Goal: Transaction & Acquisition: Purchase product/service

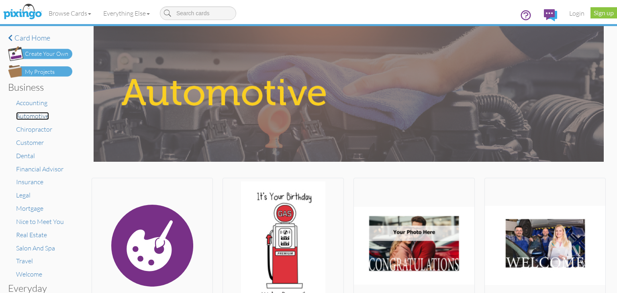
click at [31, 118] on span "Automotive" at bounding box center [32, 116] width 33 height 8
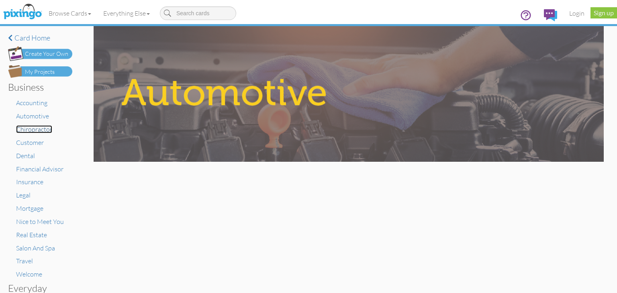
click at [32, 127] on span "Chiropractor" at bounding box center [34, 129] width 36 height 8
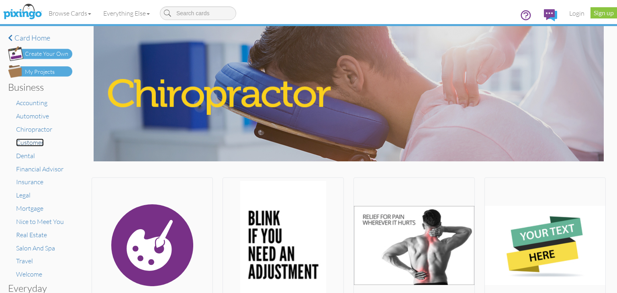
click at [31, 144] on span "Customer" at bounding box center [30, 143] width 28 height 8
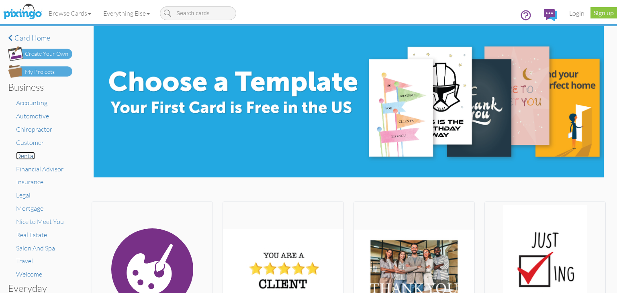
click at [24, 158] on span "Dental" at bounding box center [25, 156] width 19 height 8
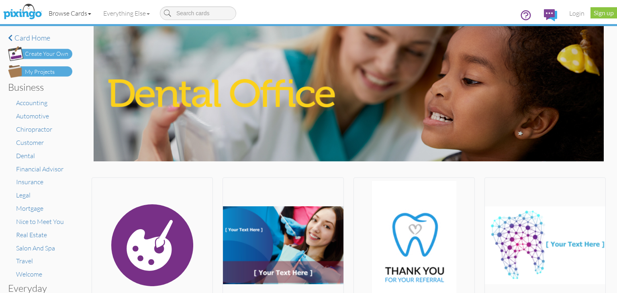
click at [92, 12] on link "Browse Cards" at bounding box center [70, 13] width 55 height 20
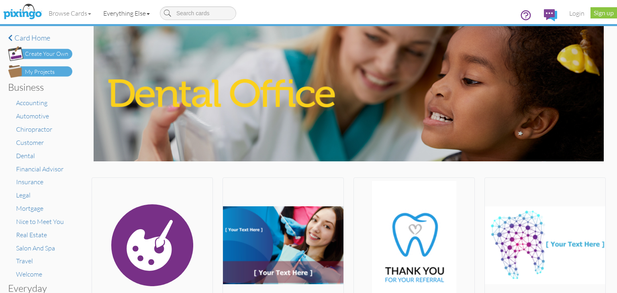
click at [113, 15] on link "Everything Else" at bounding box center [126, 13] width 59 height 20
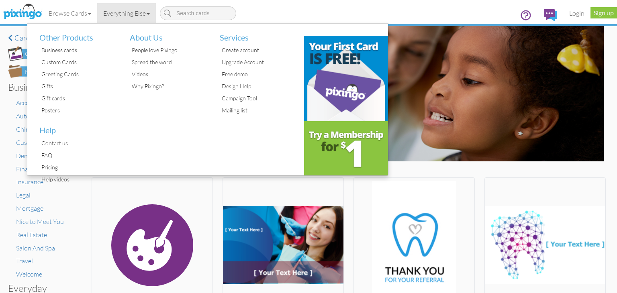
click at [449, 18] on div "Browse Cards Business Accounting Automotive Chiropractor Customer Dental Financ…" at bounding box center [308, 16] width 605 height 32
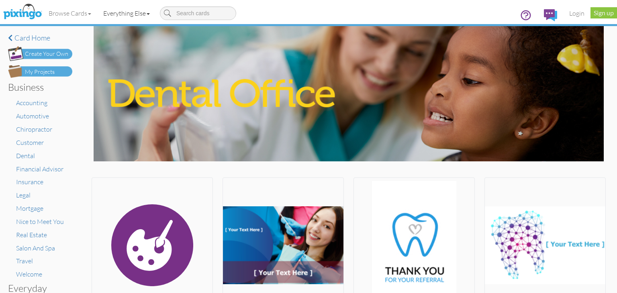
click at [130, 11] on link "Everything Else" at bounding box center [126, 13] width 59 height 20
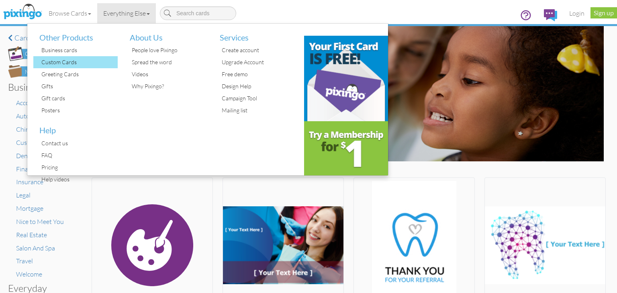
click at [71, 60] on div "Custom Cards" at bounding box center [78, 62] width 78 height 12
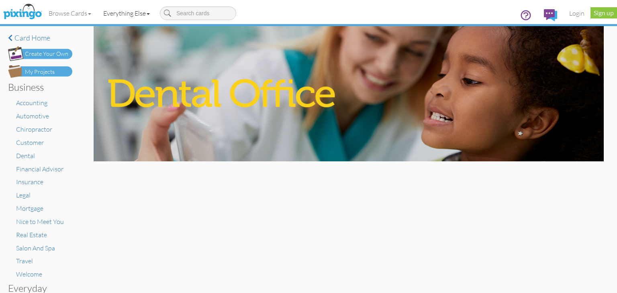
click at [129, 15] on link "Everything Else" at bounding box center [126, 13] width 59 height 20
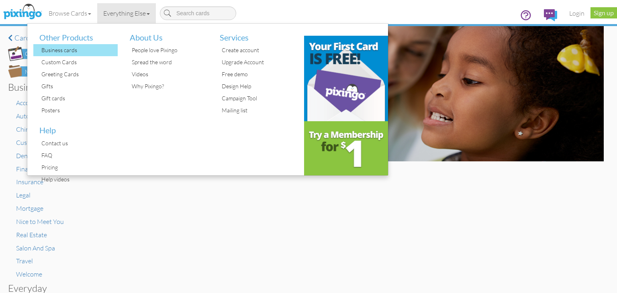
click at [70, 51] on div "Business cards" at bounding box center [78, 50] width 78 height 12
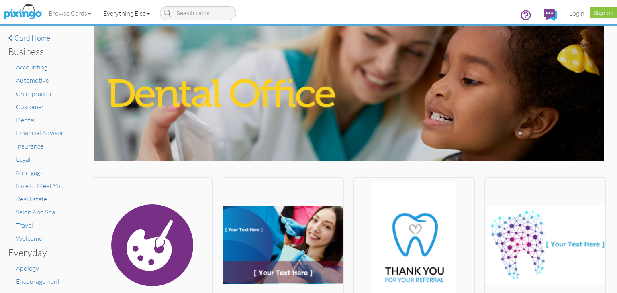
click at [137, 13] on link "Everything Else" at bounding box center [126, 13] width 59 height 20
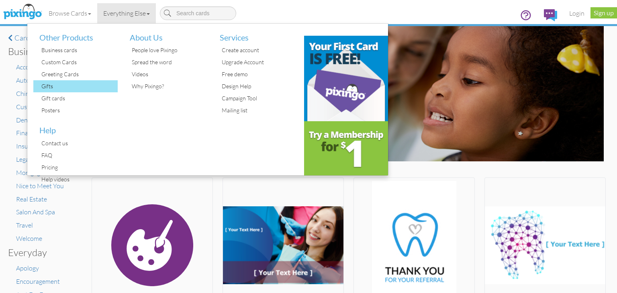
click at [86, 88] on div "Gifts" at bounding box center [78, 86] width 78 height 12
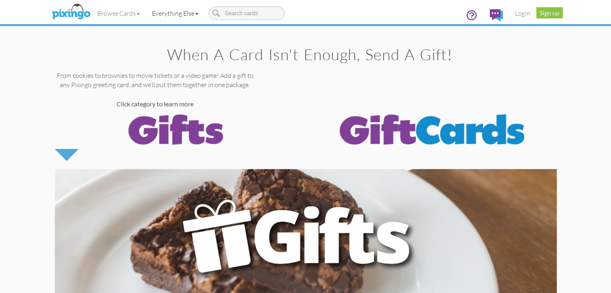
click at [146, 15] on link "Everything Else" at bounding box center [175, 13] width 59 height 20
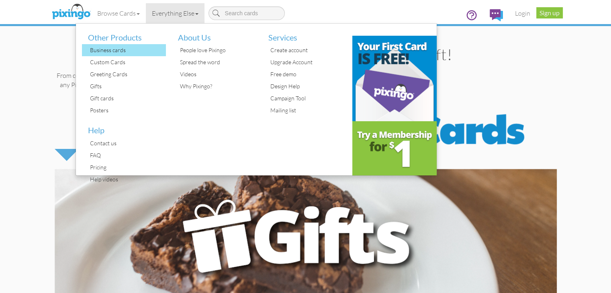
click at [88, 53] on div "Business cards" at bounding box center [127, 50] width 78 height 12
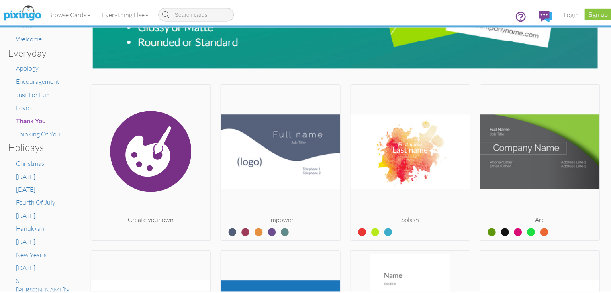
scroll to position [40, 0]
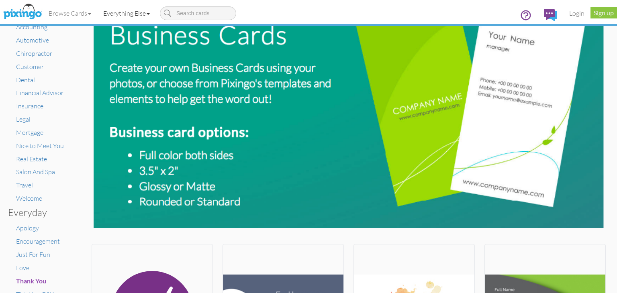
click at [138, 13] on link "Everything Else" at bounding box center [126, 13] width 59 height 20
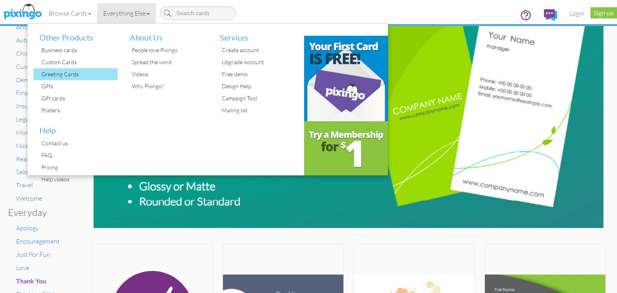
click at [61, 72] on div "Greeting Cards" at bounding box center [78, 74] width 78 height 12
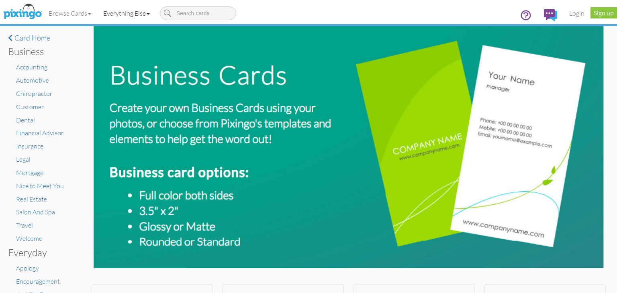
click at [129, 12] on link "Everything Else" at bounding box center [126, 13] width 59 height 20
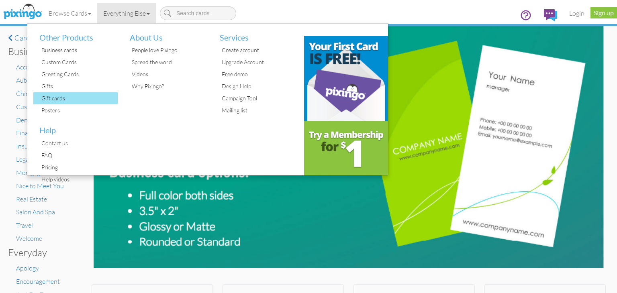
click at [56, 97] on div "Gift cards" at bounding box center [78, 98] width 78 height 12
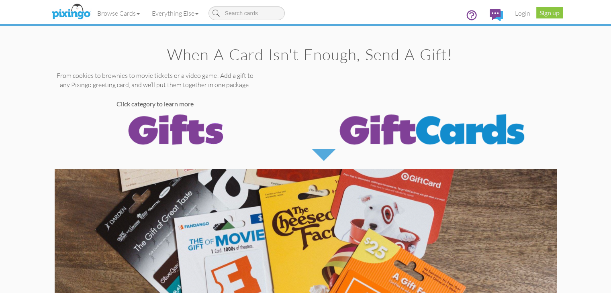
click at [73, 53] on h1 "When a Card isn't enough, send a gift!" at bounding box center [310, 54] width 494 height 17
click at [146, 9] on link "Everything Else" at bounding box center [175, 13] width 59 height 20
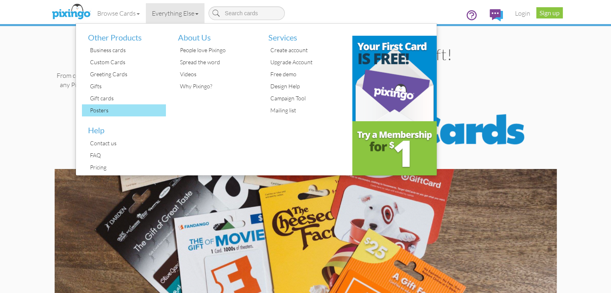
click at [88, 110] on div "Posters" at bounding box center [127, 111] width 78 height 12
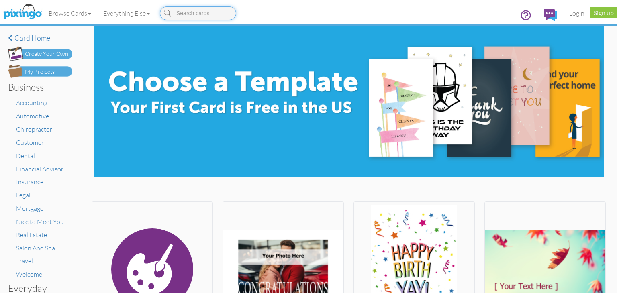
scroll to position [80, 0]
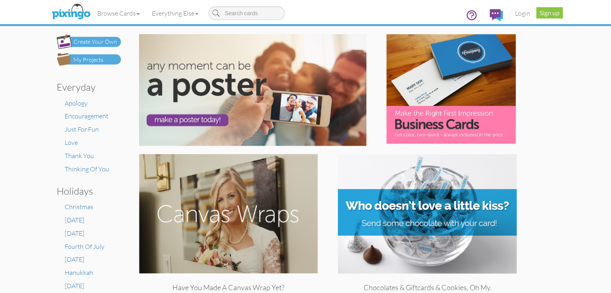
click at [537, 108] on div at bounding box center [346, 90] width 434 height 112
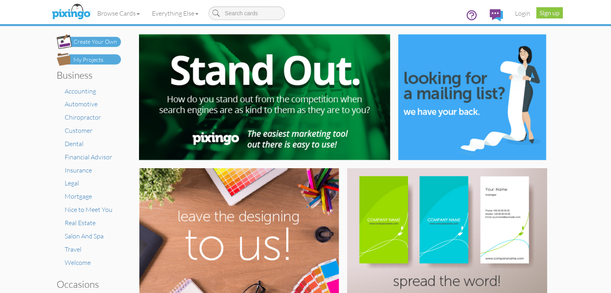
click at [271, 12] on div "Browse Cards Business Accounting Automotive Chiropractor Customer Dental Financ…" at bounding box center [306, 16] width 502 height 32
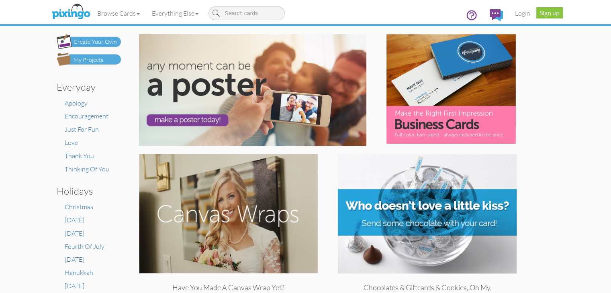
click at [557, 60] on div at bounding box center [346, 90] width 434 height 112
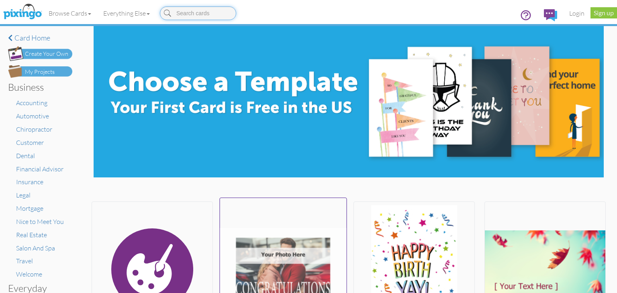
scroll to position [161, 0]
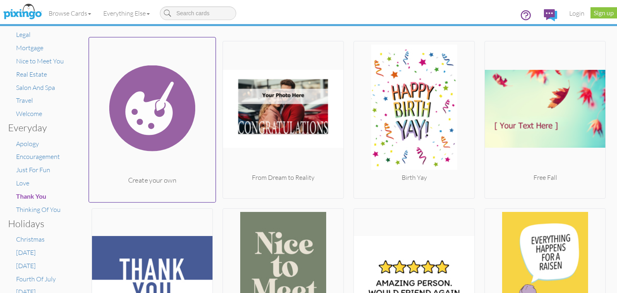
click at [151, 139] on img at bounding box center [152, 108] width 127 height 135
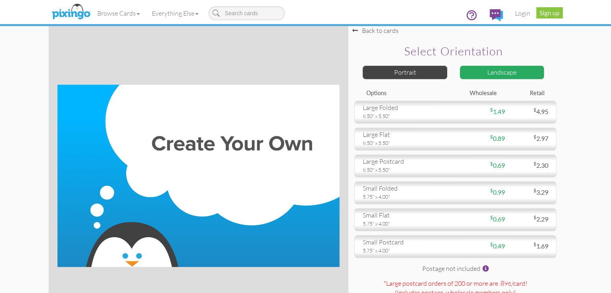
click at [413, 147] on div "8.50" x 5.50"" at bounding box center [406, 142] width 87 height 7
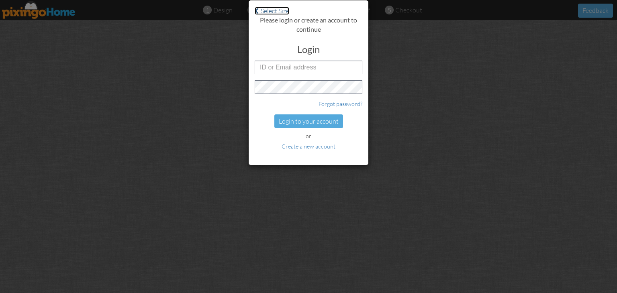
click at [256, 9] on span at bounding box center [257, 11] width 4 height 6
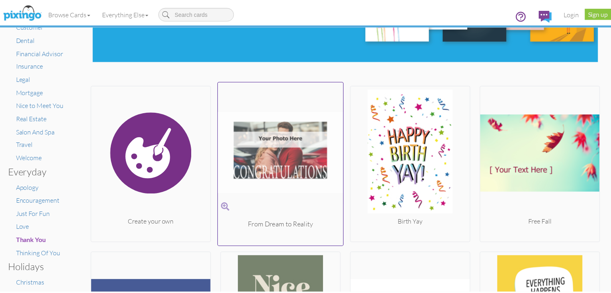
scroll to position [121, 0]
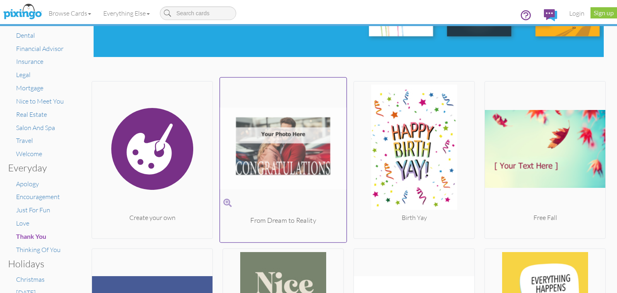
click at [283, 181] on img at bounding box center [283, 148] width 127 height 135
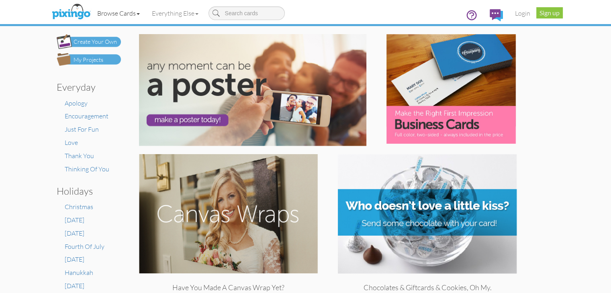
click at [91, 16] on link "Browse Cards" at bounding box center [118, 13] width 55 height 20
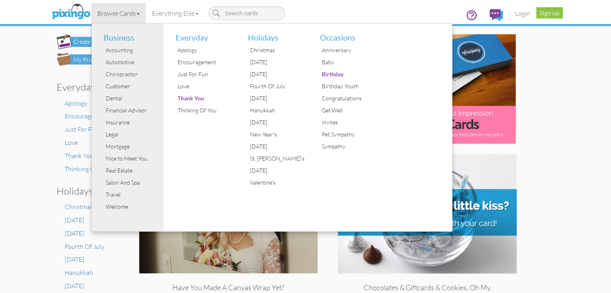
click at [497, 83] on div at bounding box center [346, 90] width 434 height 112
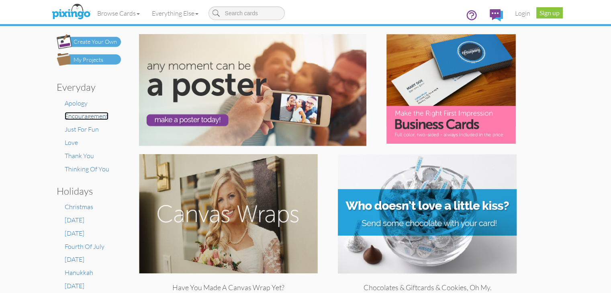
click at [65, 116] on span "Encouragement" at bounding box center [87, 116] width 44 height 8
